Goal: Information Seeking & Learning: Learn about a topic

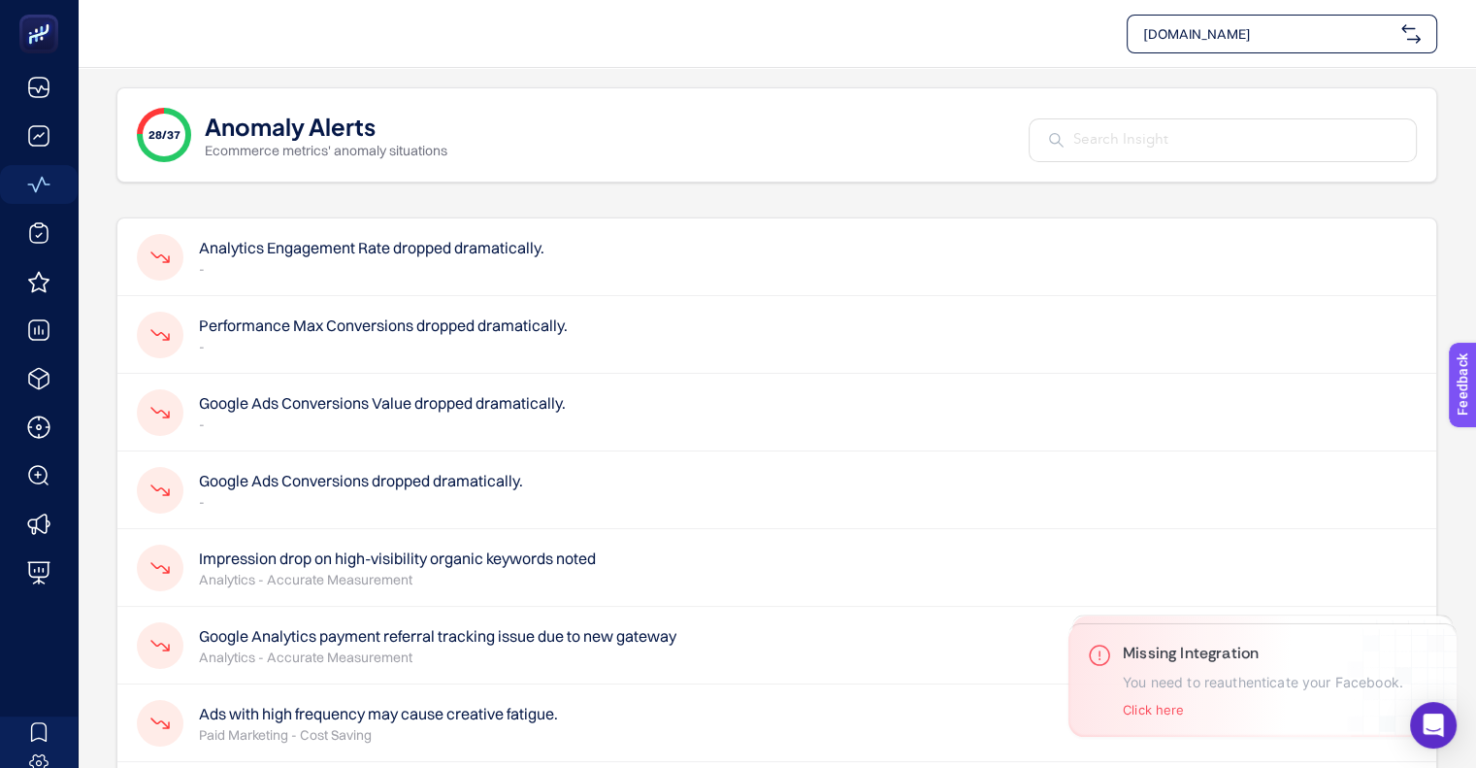
click at [669, 317] on div "Performance Max Conversions dropped dramatically. -" at bounding box center [776, 335] width 1319 height 78
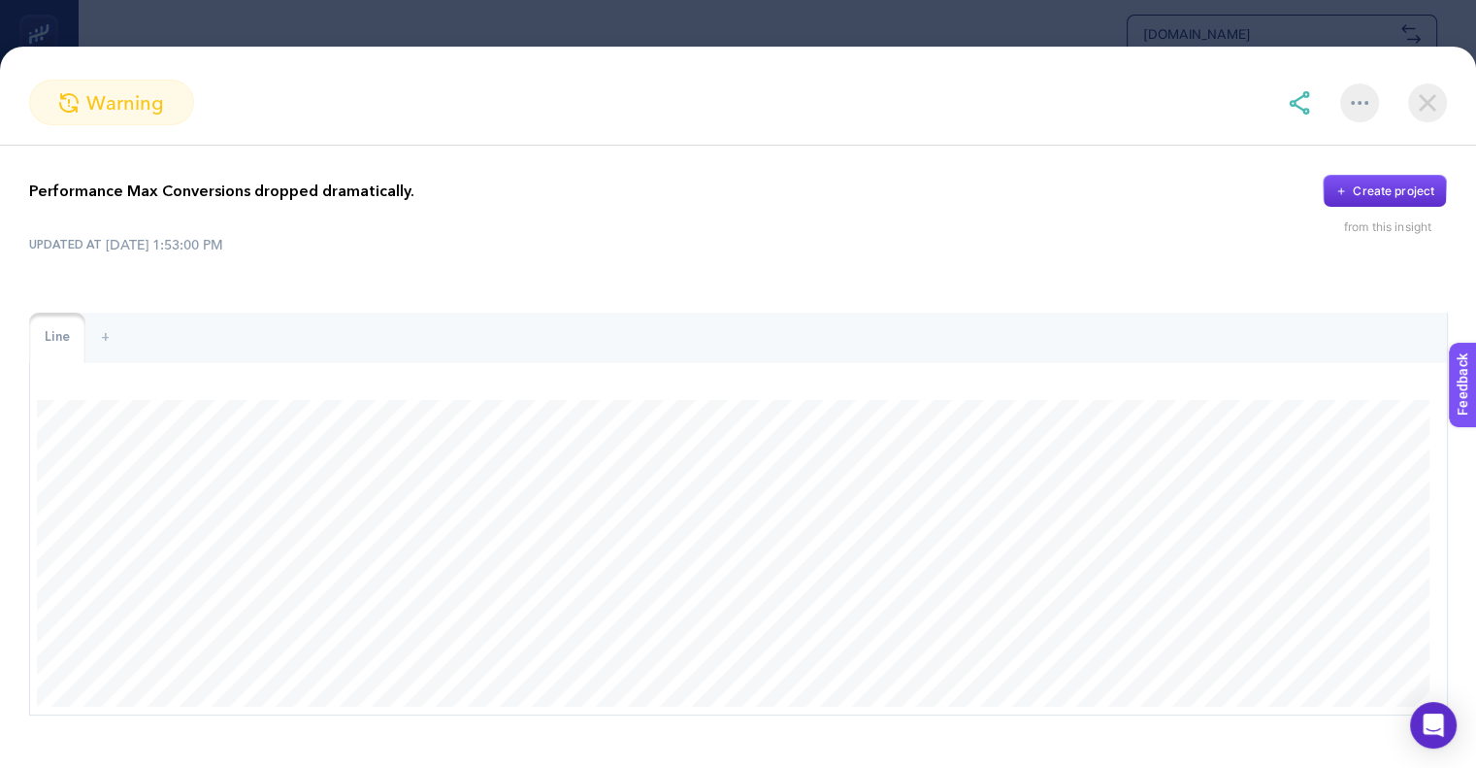
click at [1435, 100] on img at bounding box center [1427, 102] width 39 height 39
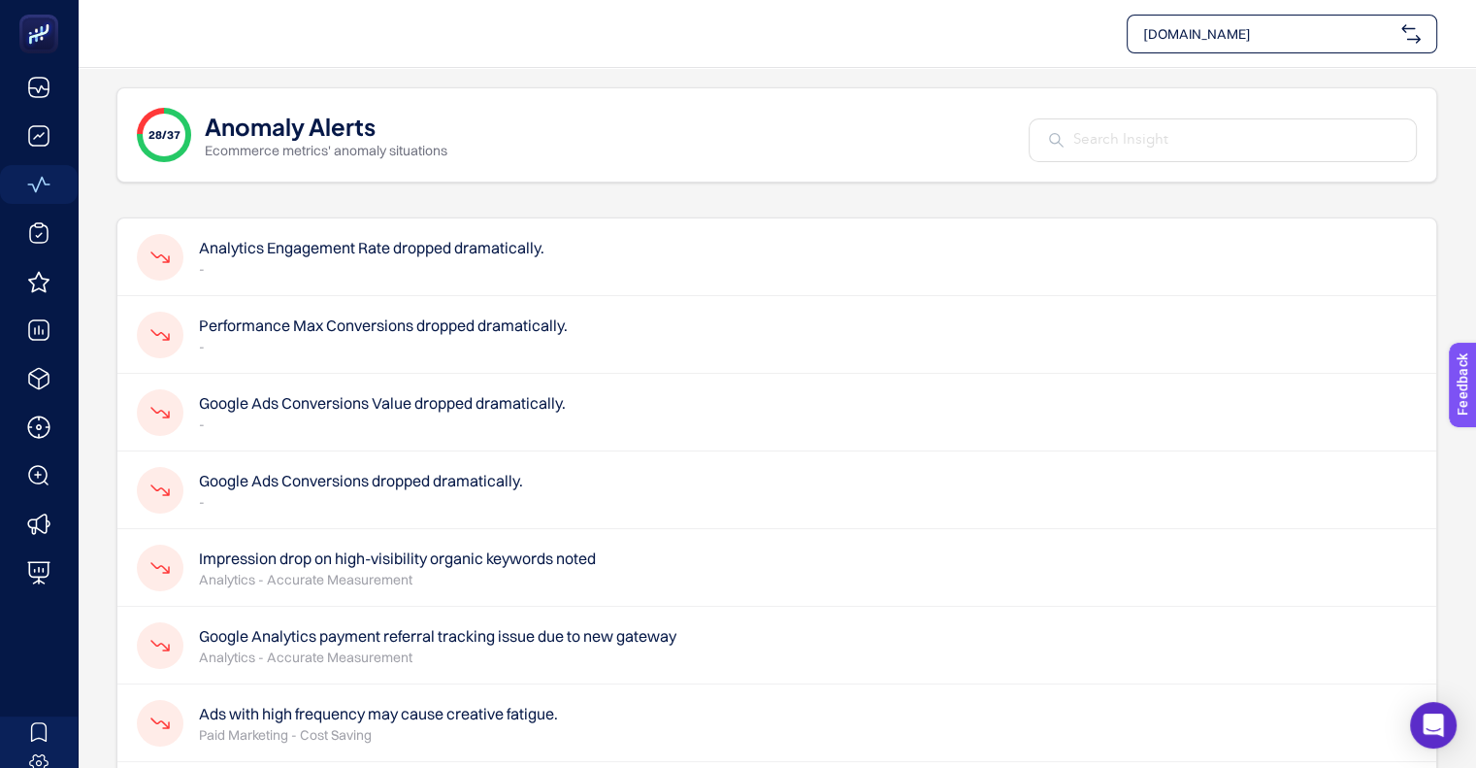
click at [480, 493] on p "-" at bounding box center [361, 501] width 324 height 19
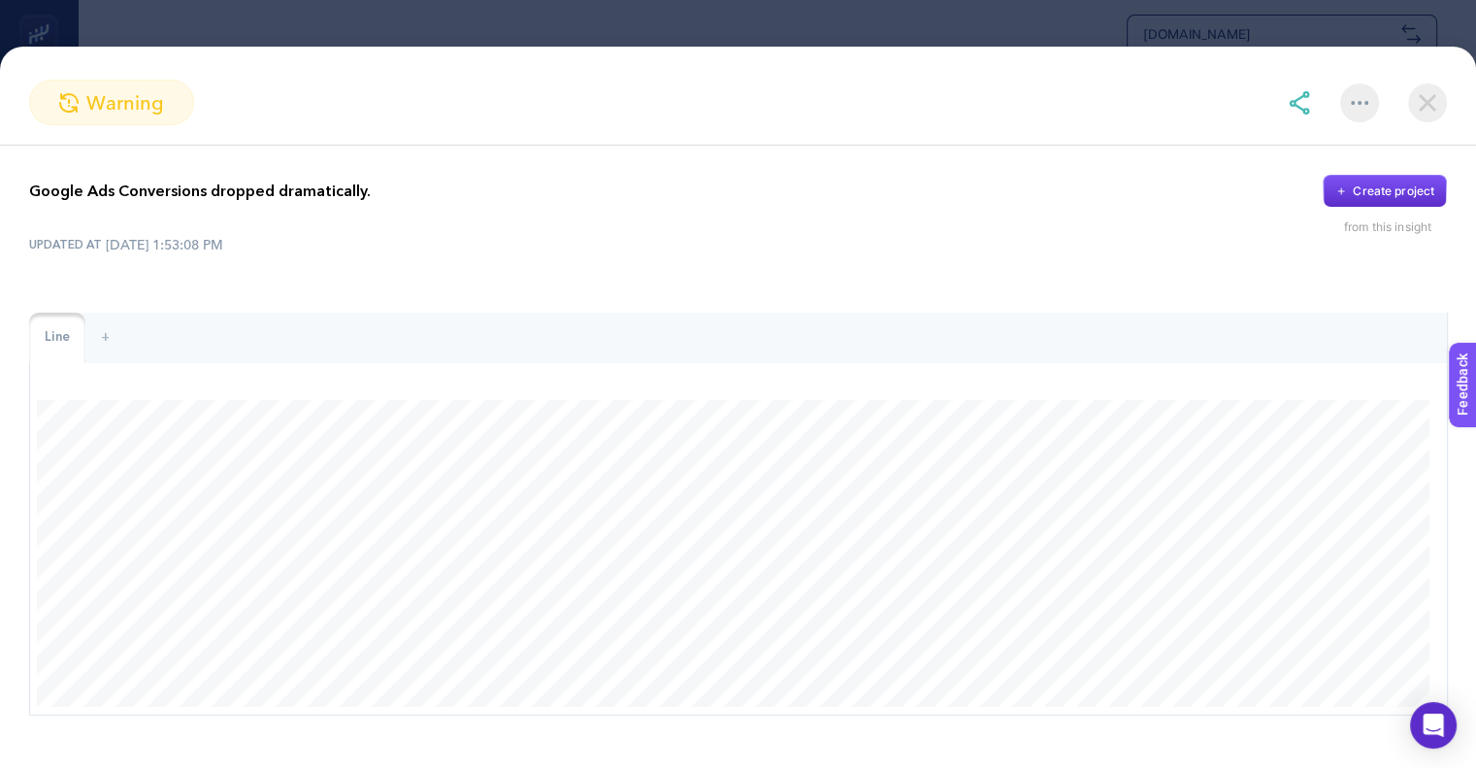
click at [1431, 104] on img at bounding box center [1427, 102] width 39 height 39
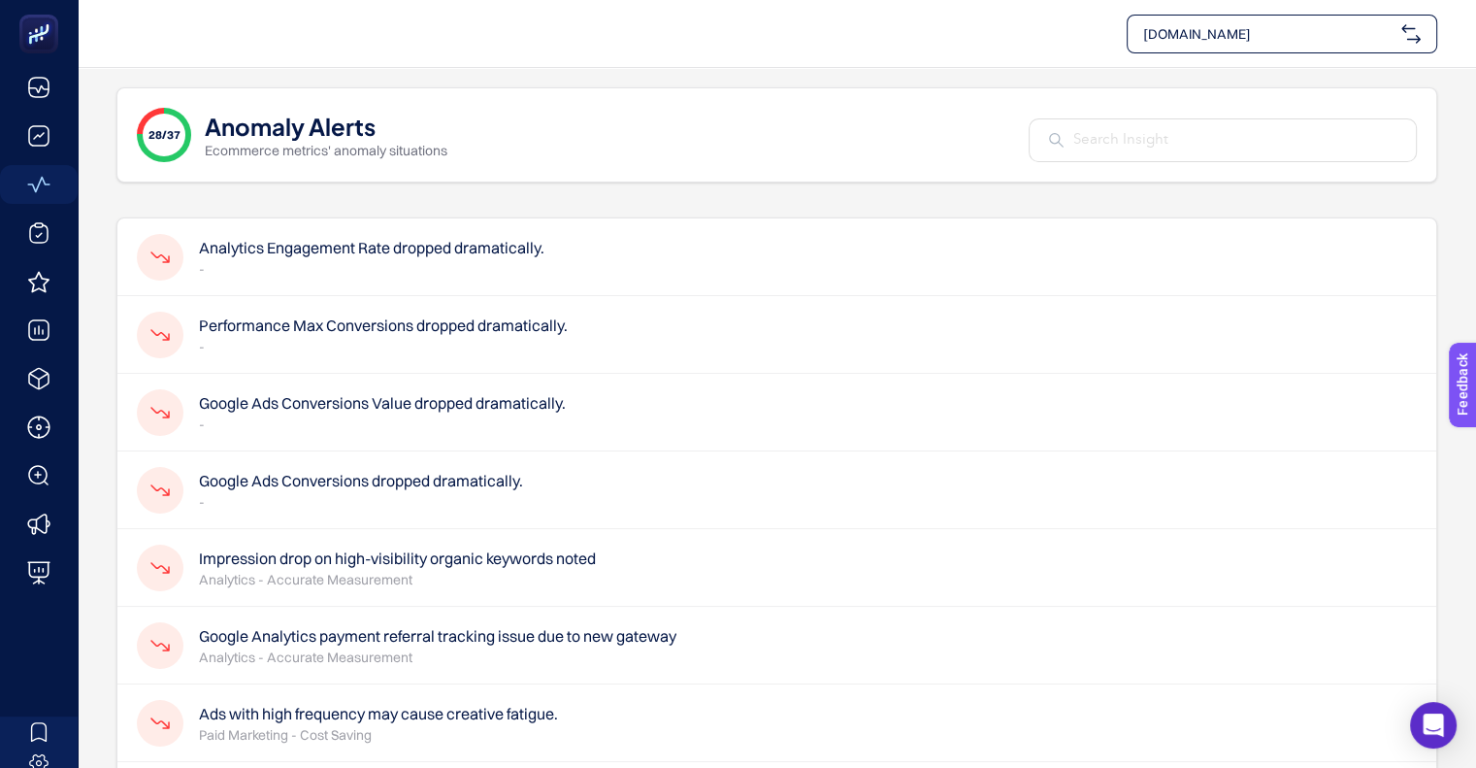
click at [396, 268] on p "-" at bounding box center [371, 268] width 345 height 19
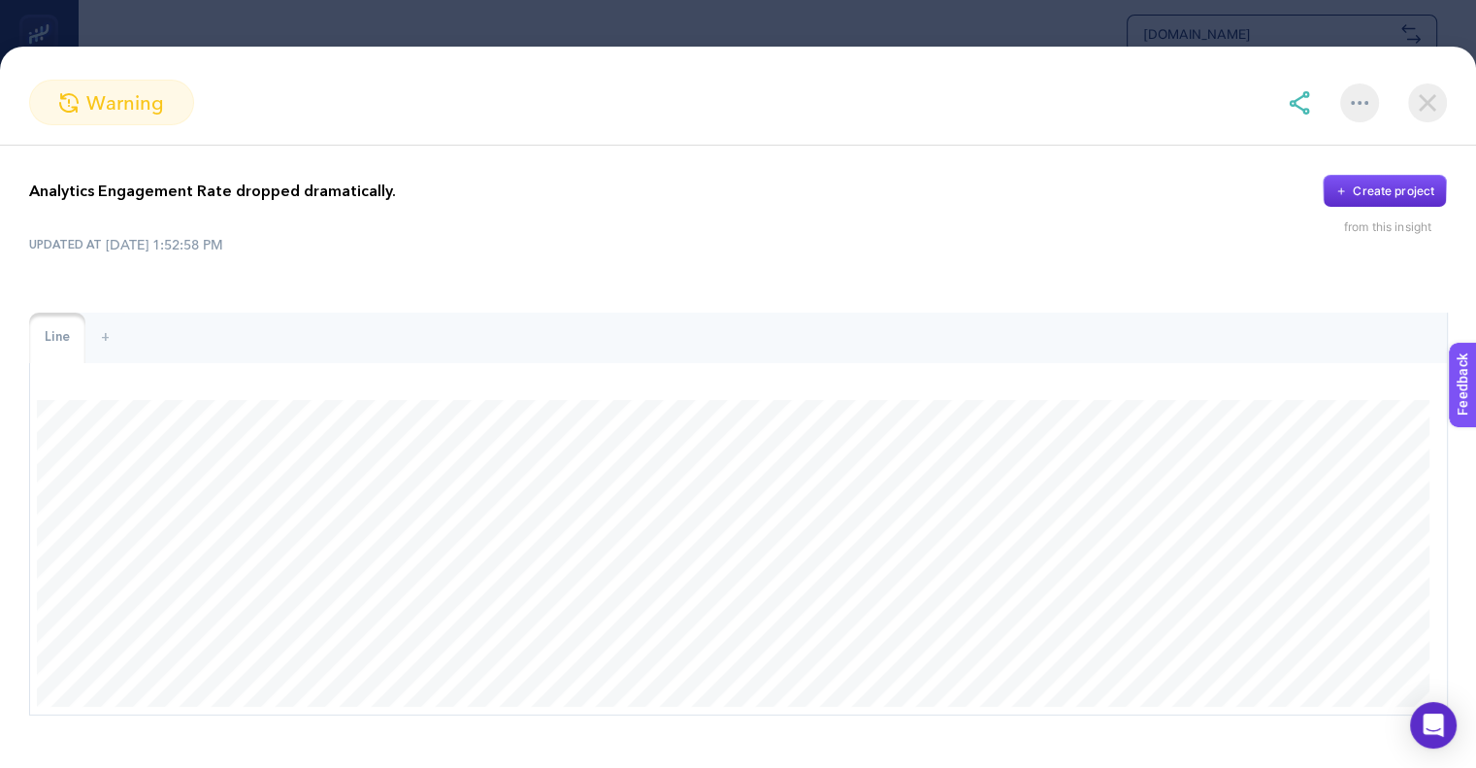
click at [1434, 112] on img at bounding box center [1427, 102] width 39 height 39
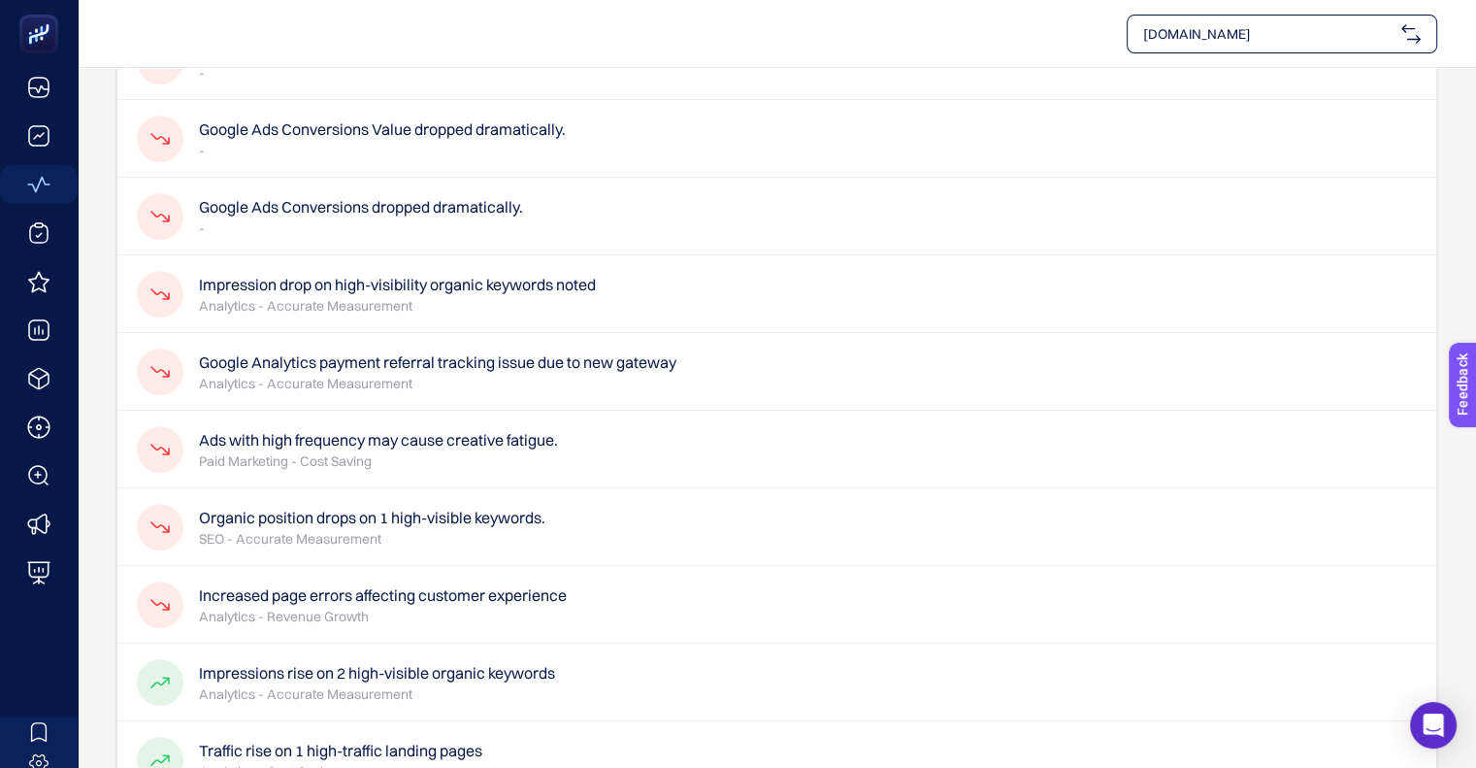
scroll to position [291, 0]
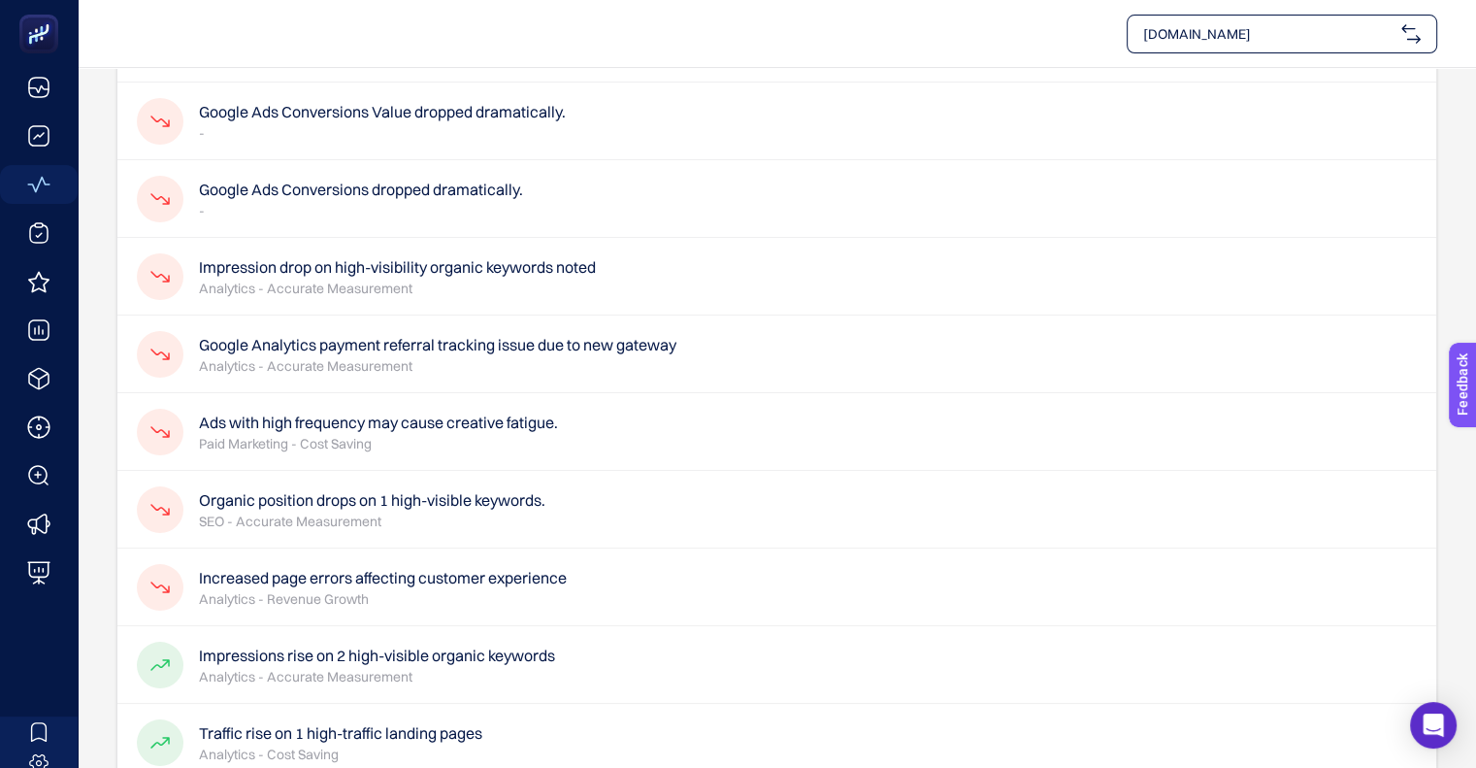
click at [1410, 26] on img at bounding box center [1410, 33] width 19 height 19
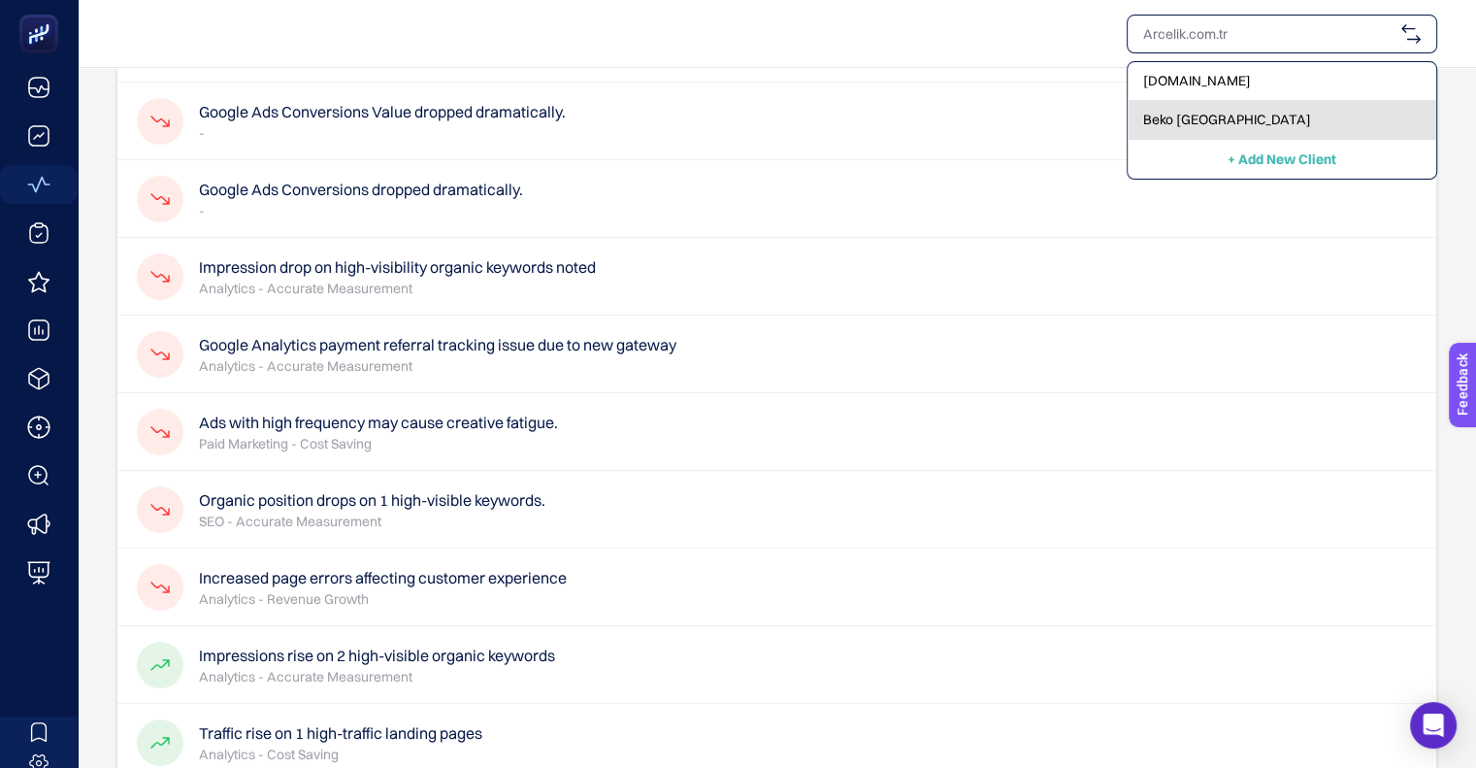
click at [1145, 131] on div "Beko [GEOGRAPHIC_DATA]" at bounding box center [1282, 120] width 309 height 39
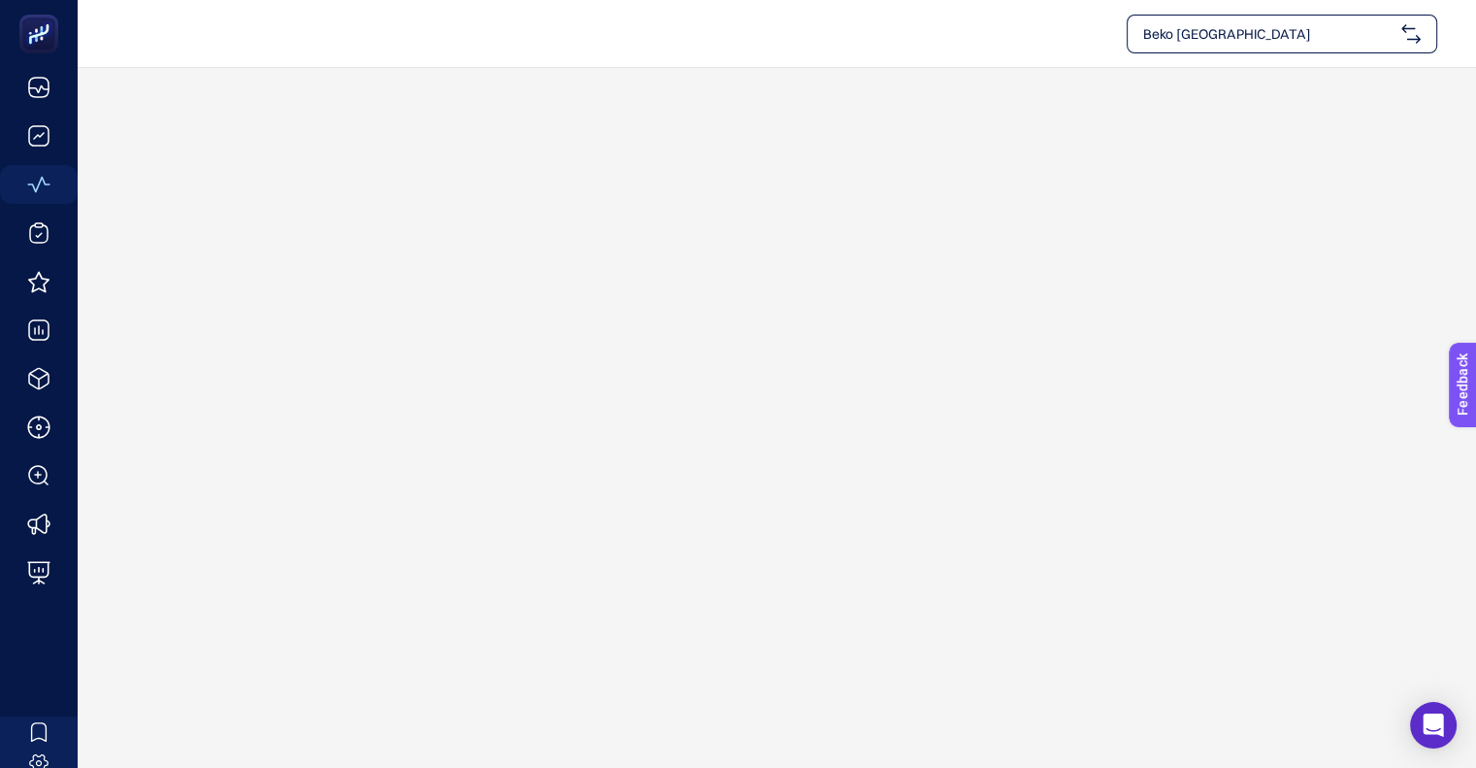
scroll to position [0, 0]
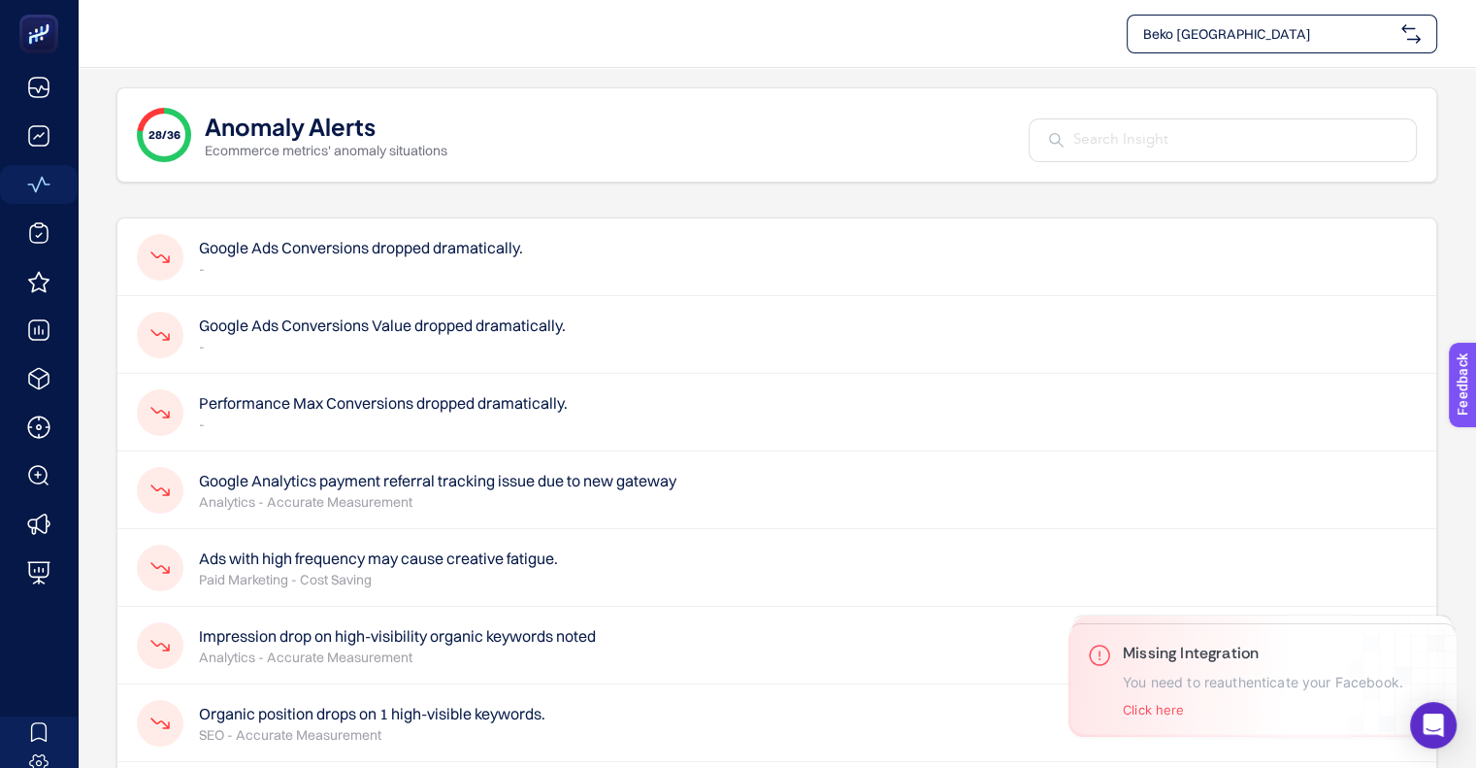
click at [536, 262] on div "Google Ads Conversions dropped dramatically. -" at bounding box center [776, 257] width 1319 height 78
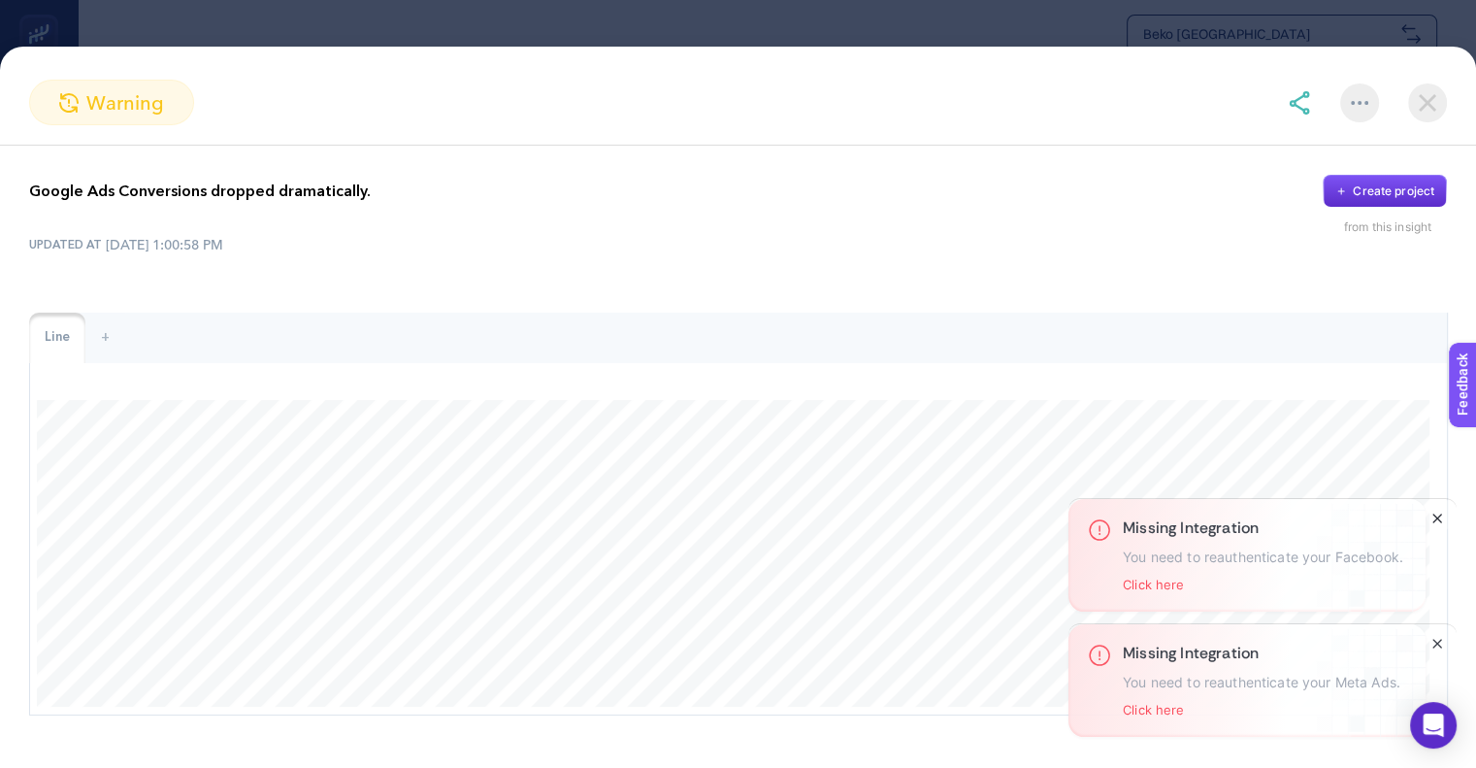
drag, startPoint x: 1435, startPoint y: 646, endPoint x: 1428, endPoint y: 626, distance: 21.5
click at [1435, 647] on icon "Close" at bounding box center [1437, 644] width 16 height 16
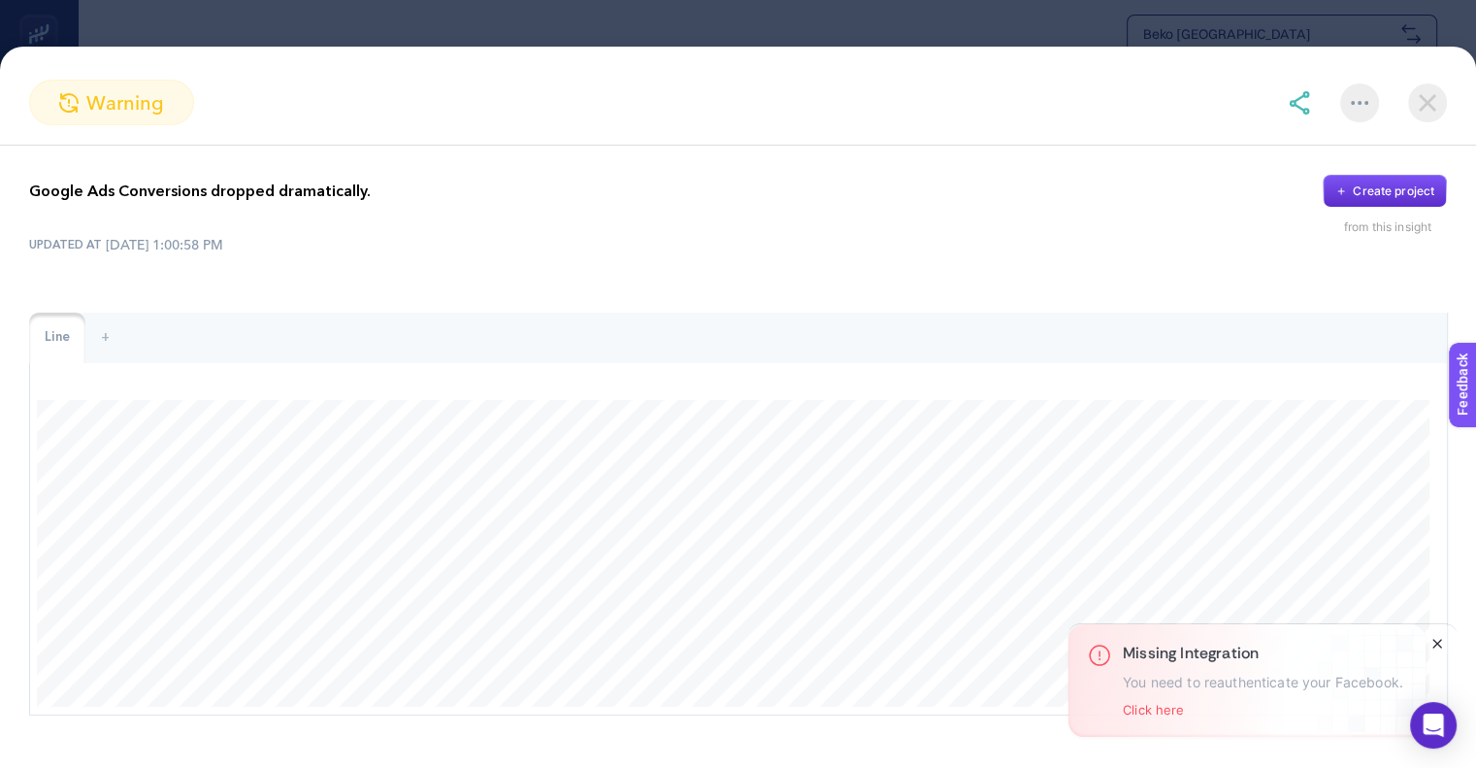
click at [1436, 646] on icon "Close" at bounding box center [1437, 644] width 16 height 16
